Goal: Information Seeking & Learning: Check status

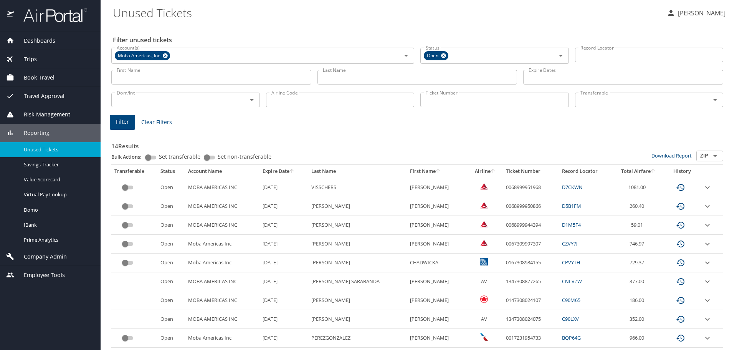
click at [334, 74] on input "Last Name" at bounding box center [417, 77] width 200 height 15
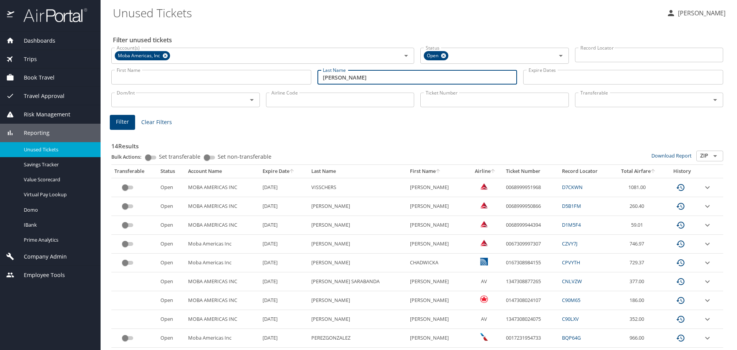
type input "[PERSON_NAME]"
click at [121, 123] on span "Filter" at bounding box center [122, 122] width 13 height 10
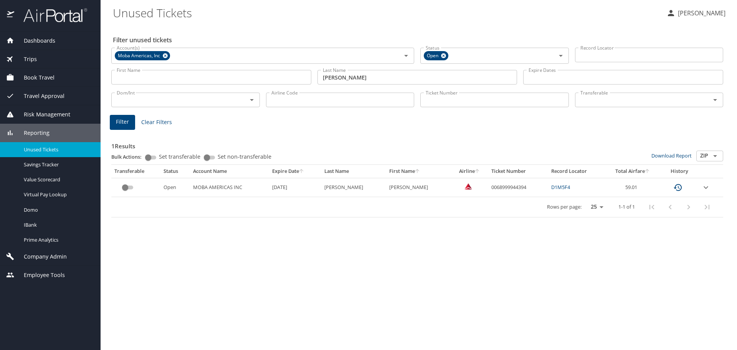
click at [707, 187] on icon "expand row" at bounding box center [706, 187] width 5 height 3
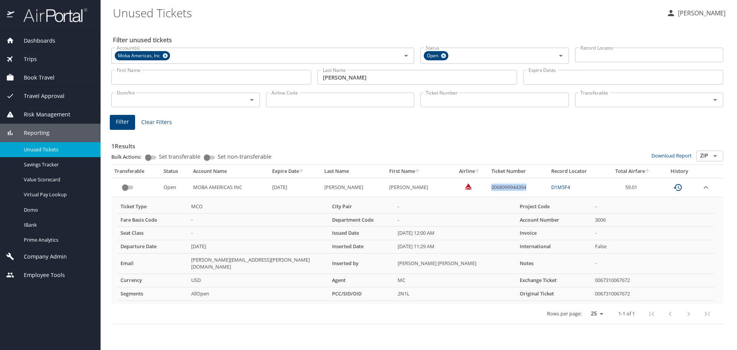
drag, startPoint x: 530, startPoint y: 184, endPoint x: 489, endPoint y: 190, distance: 41.2
click at [489, 190] on td "0068999944394" at bounding box center [518, 187] width 60 height 19
copy td "0068999944394"
click at [42, 255] on span "Company Admin" at bounding box center [40, 256] width 53 height 8
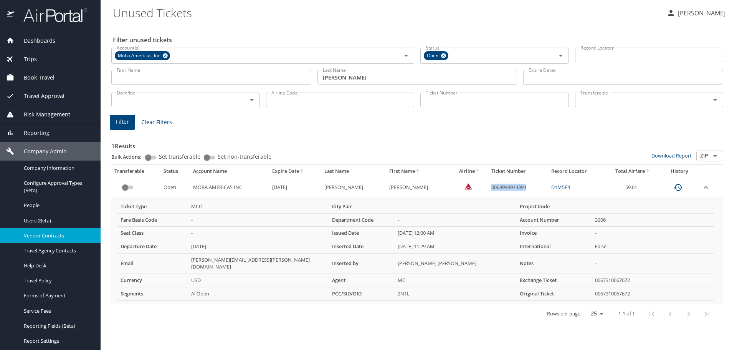
click at [34, 235] on span "Vendor Contracts" at bounding box center [58, 235] width 68 height 7
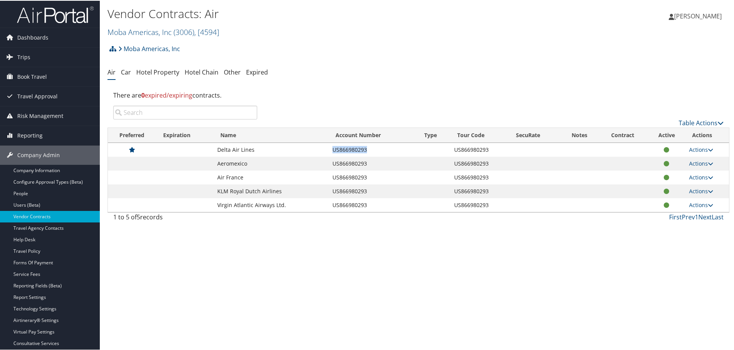
drag, startPoint x: 367, startPoint y: 147, endPoint x: 331, endPoint y: 148, distance: 36.5
click at [331, 148] on td "US866980293" at bounding box center [373, 149] width 89 height 14
copy td "US866980293"
click at [33, 132] on span "Reporting" at bounding box center [29, 134] width 25 height 19
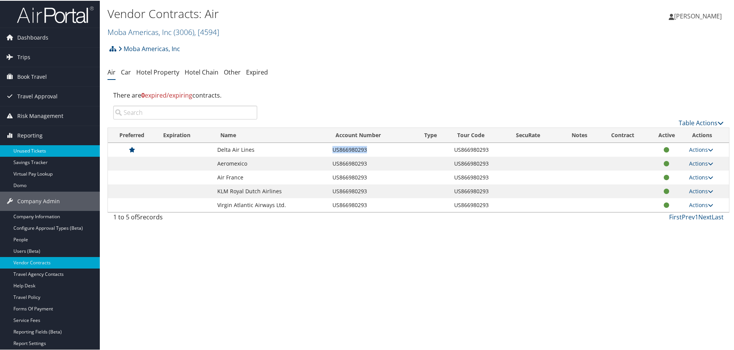
click at [30, 150] on link "Unused Tickets" at bounding box center [50, 150] width 100 height 12
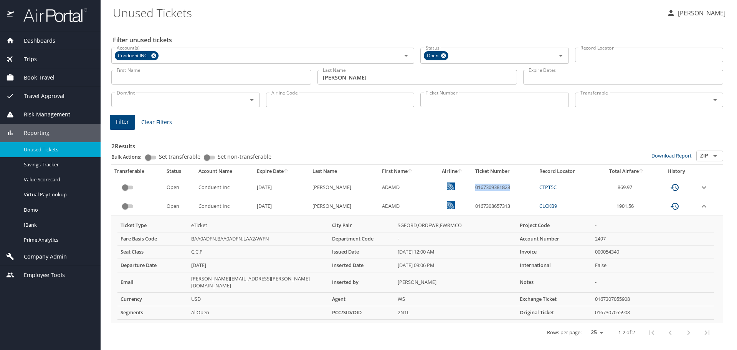
click at [494, 185] on td "0167309381828" at bounding box center [504, 187] width 64 height 19
drag, startPoint x: 503, startPoint y: 186, endPoint x: 463, endPoint y: 187, distance: 39.9
click at [472, 187] on td "0167309381828" at bounding box center [504, 187] width 64 height 19
click at [568, 182] on td "CTPT5C" at bounding box center [566, 187] width 61 height 19
drag, startPoint x: 640, startPoint y: 188, endPoint x: 458, endPoint y: 192, distance: 182.4
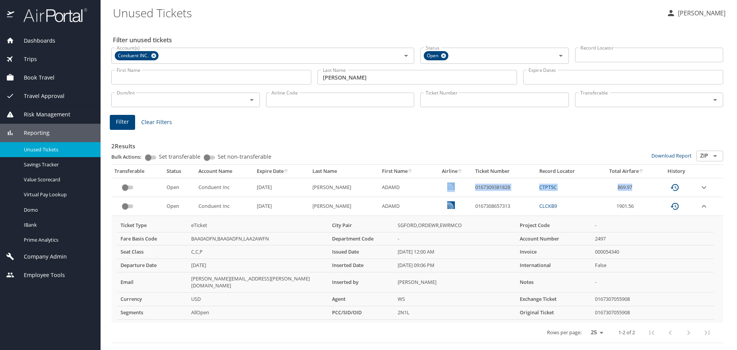
click at [459, 192] on tr "Open Conduent Inc 5/13/2026 APPLEBY ADAMD 0167309381828 CTPT5C 869.97" at bounding box center [417, 187] width 612 height 19
copy tr "0167309381828 CTPT5C 869.97"
drag, startPoint x: 628, startPoint y: 205, endPoint x: 621, endPoint y: 204, distance: 7.4
click at [612, 203] on td "1901.56" at bounding box center [627, 206] width 60 height 19
click at [632, 204] on td "1901.56" at bounding box center [627, 206] width 60 height 19
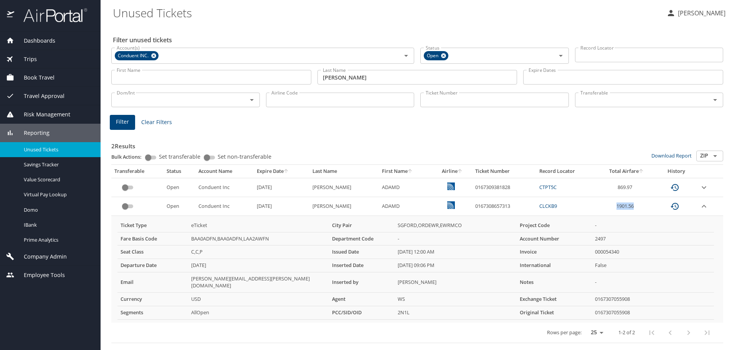
drag, startPoint x: 634, startPoint y: 204, endPoint x: 605, endPoint y: 203, distance: 29.6
click at [605, 203] on td "1901.56" at bounding box center [627, 206] width 60 height 19
copy td "1901.56"
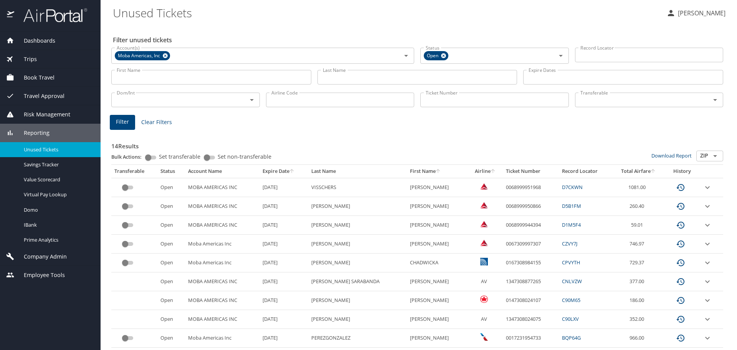
click at [369, 74] on input "Last Name" at bounding box center [417, 77] width 200 height 15
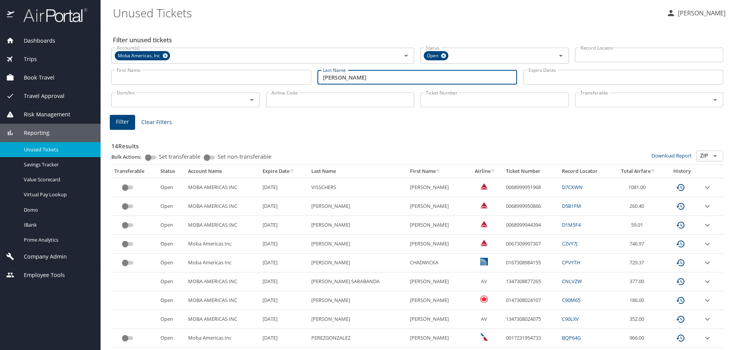
click at [123, 121] on span "Filter" at bounding box center [122, 122] width 13 height 10
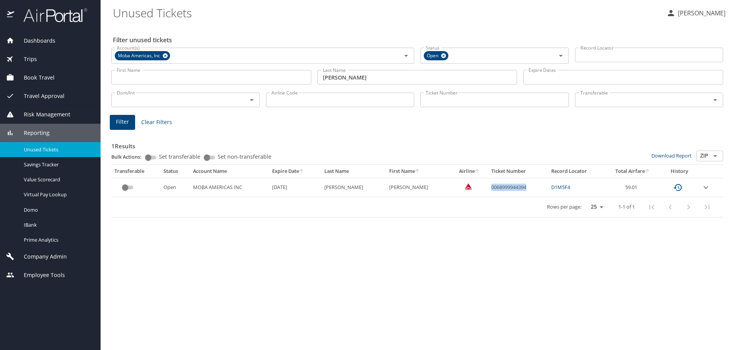
drag, startPoint x: 525, startPoint y: 185, endPoint x: 488, endPoint y: 184, distance: 36.9
click at [488, 184] on td "0068999944394" at bounding box center [518, 187] width 60 height 19
copy td "0068999944394"
click at [163, 55] on icon at bounding box center [165, 55] width 5 height 5
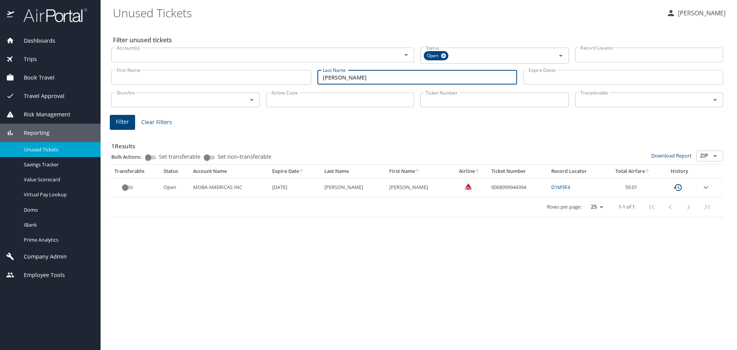
drag, startPoint x: 374, startPoint y: 80, endPoint x: 74, endPoint y: 88, distance: 299.1
click at [131, 88] on div "Filter unused tickets Account(s) Account(s) Status Open Status Record Locator R…" at bounding box center [419, 187] width 612 height 325
type input "a"
click at [128, 57] on input "Account(s)" at bounding box center [252, 55] width 276 height 10
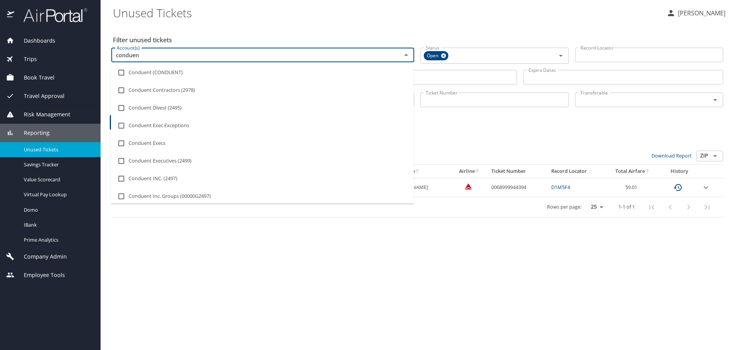
type input "conduent"
click at [117, 177] on input "checkbox" at bounding box center [121, 178] width 15 height 15
checkbox input "true"
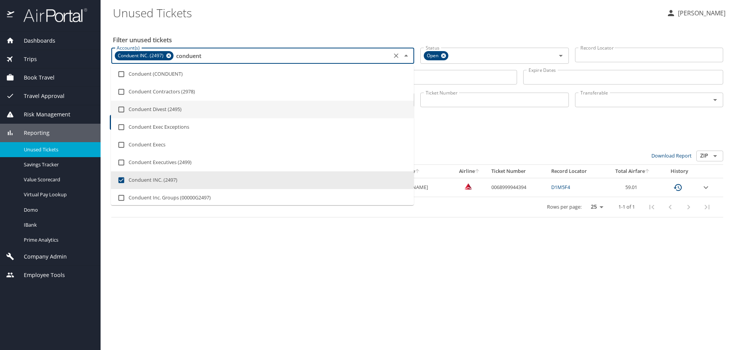
type input "conduent"
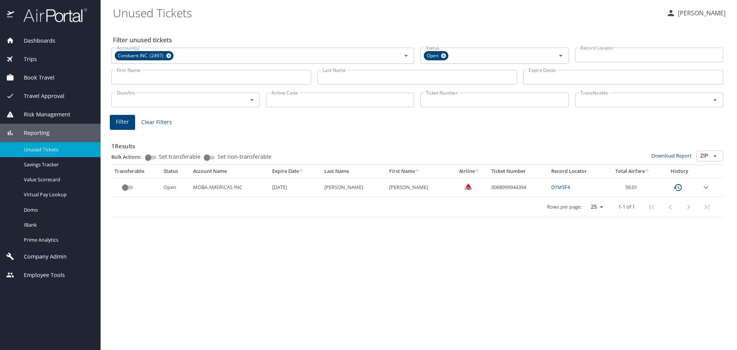
drag, startPoint x: 621, startPoint y: 124, endPoint x: 607, endPoint y: 111, distance: 19.0
click at [621, 123] on div "Filter Clear Filters" at bounding box center [417, 122] width 615 height 15
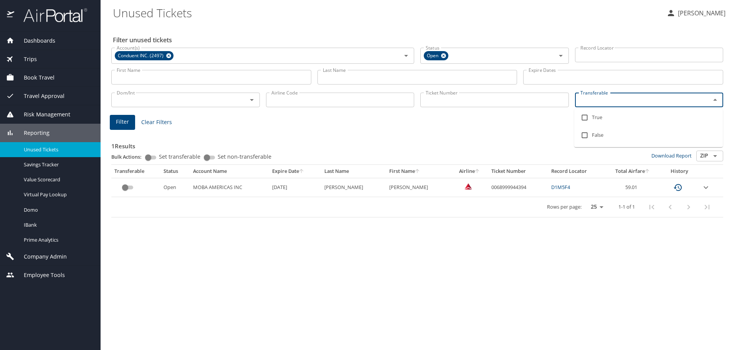
click at [602, 102] on input "Transferable" at bounding box center [637, 100] width 121 height 10
click at [587, 115] on input "checkbox" at bounding box center [584, 117] width 15 height 15
checkbox input "true"
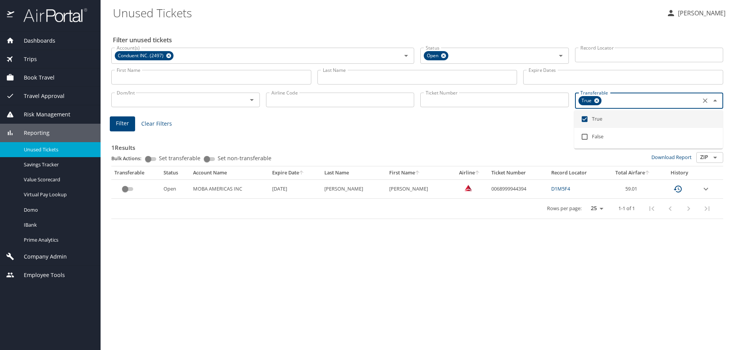
drag, startPoint x: 277, startPoint y: 104, endPoint x: 281, endPoint y: 99, distance: 6.0
click at [280, 101] on input "Airline Code" at bounding box center [340, 100] width 149 height 15
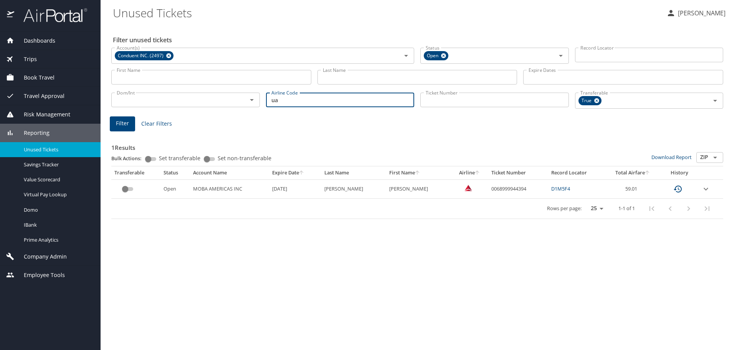
type input "ua"
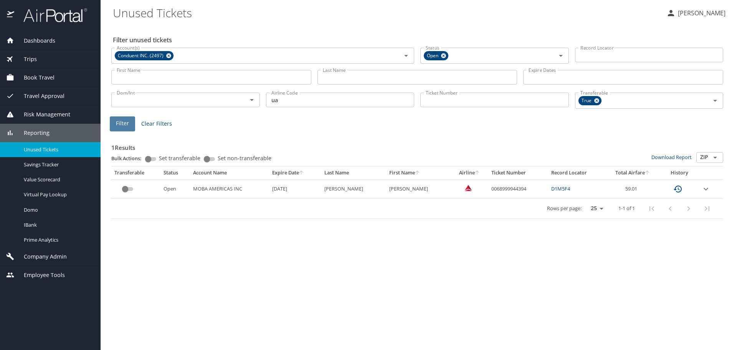
click at [124, 125] on span "Filter" at bounding box center [122, 124] width 13 height 10
